Goal: Transaction & Acquisition: Purchase product/service

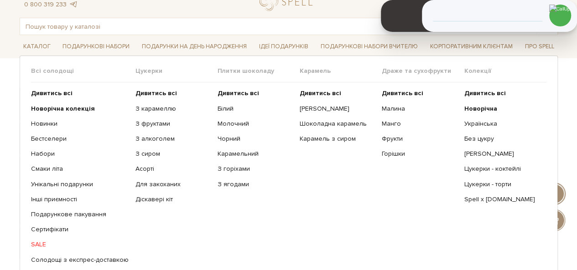
scroll to position [46, 0]
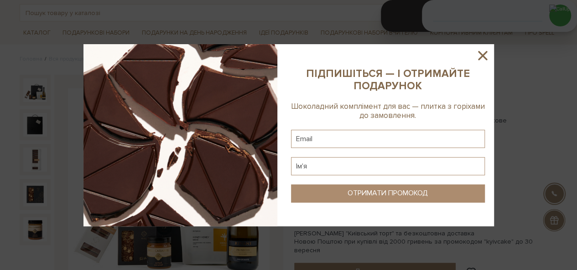
click at [485, 56] on icon at bounding box center [481, 55] width 15 height 15
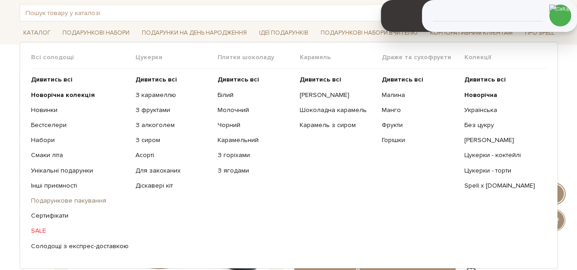
click at [56, 200] on link "Подарункове пакування" at bounding box center [80, 201] width 98 height 8
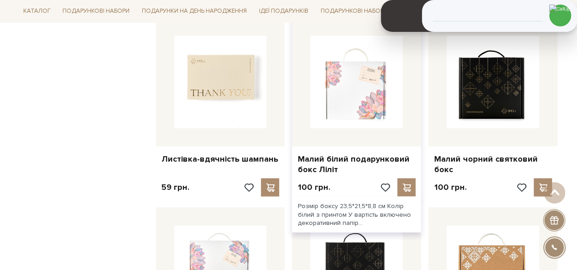
scroll to position [820, 0]
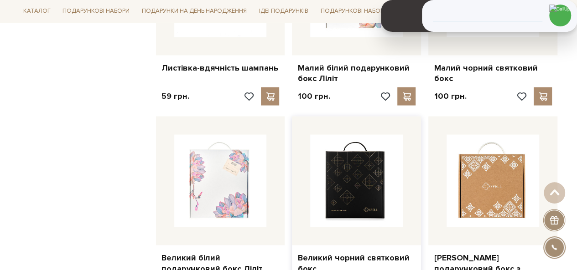
click at [343, 198] on img at bounding box center [356, 180] width 93 height 93
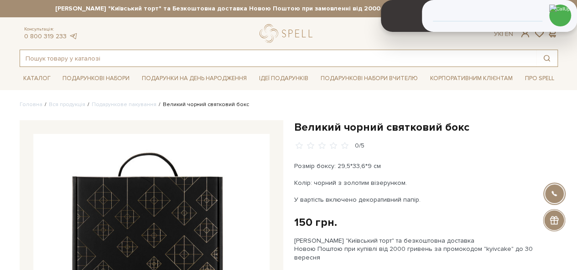
click at [110, 55] on input "text" at bounding box center [278, 58] width 516 height 16
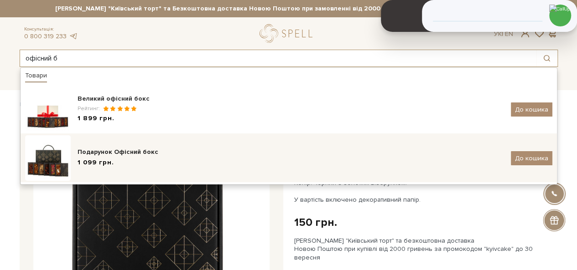
type input "офісний б"
click at [129, 165] on div "1 099 грн." at bounding box center [290, 163] width 426 height 10
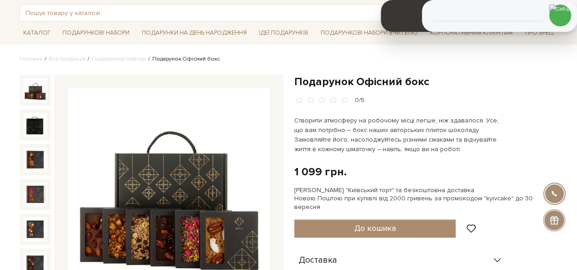
scroll to position [91, 0]
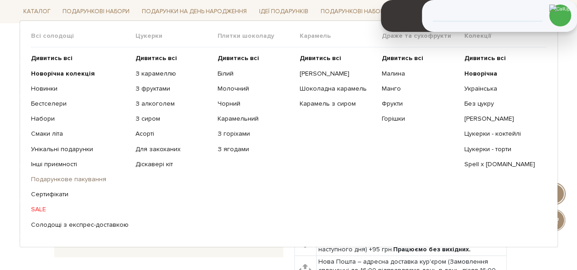
click at [62, 180] on link "Подарункове пакування" at bounding box center [80, 179] width 98 height 8
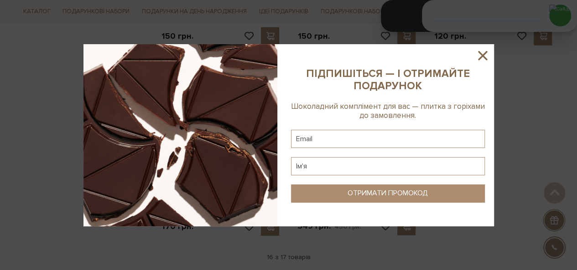
scroll to position [1041, 0]
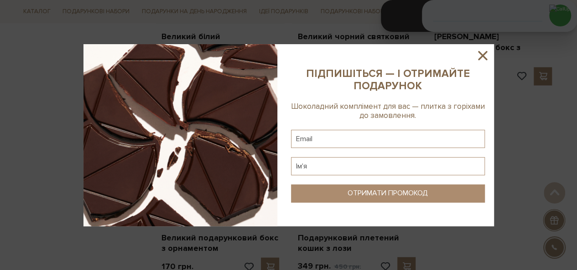
click at [485, 56] on icon at bounding box center [481, 55] width 15 height 15
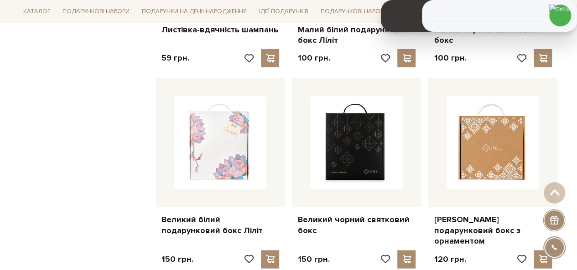
scroll to position [859, 0]
